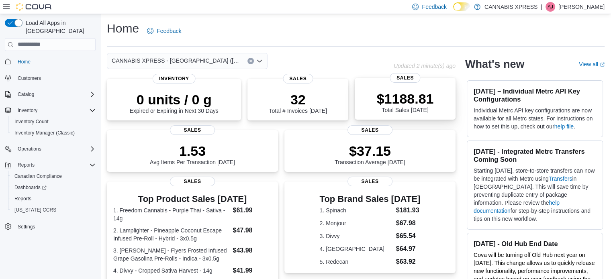
click at [421, 108] on div "$1188.81 Total Sales [DATE]" at bounding box center [405, 102] width 57 height 22
